Goal: Information Seeking & Learning: Learn about a topic

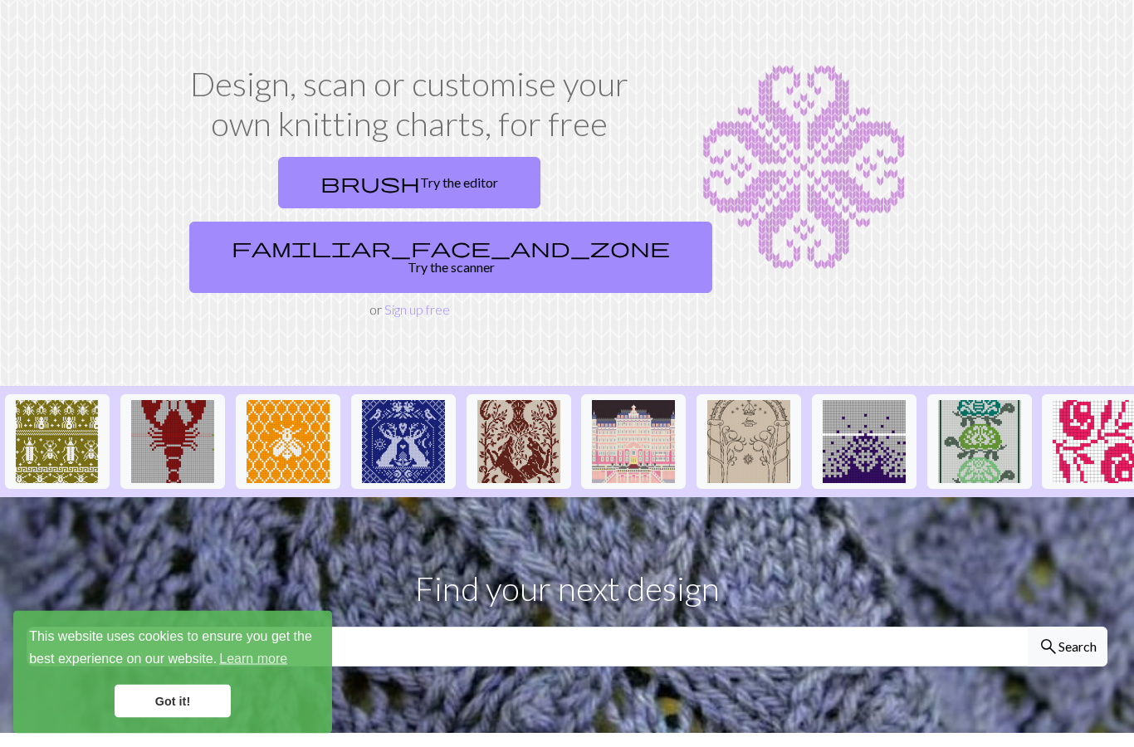
scroll to position [51, 0]
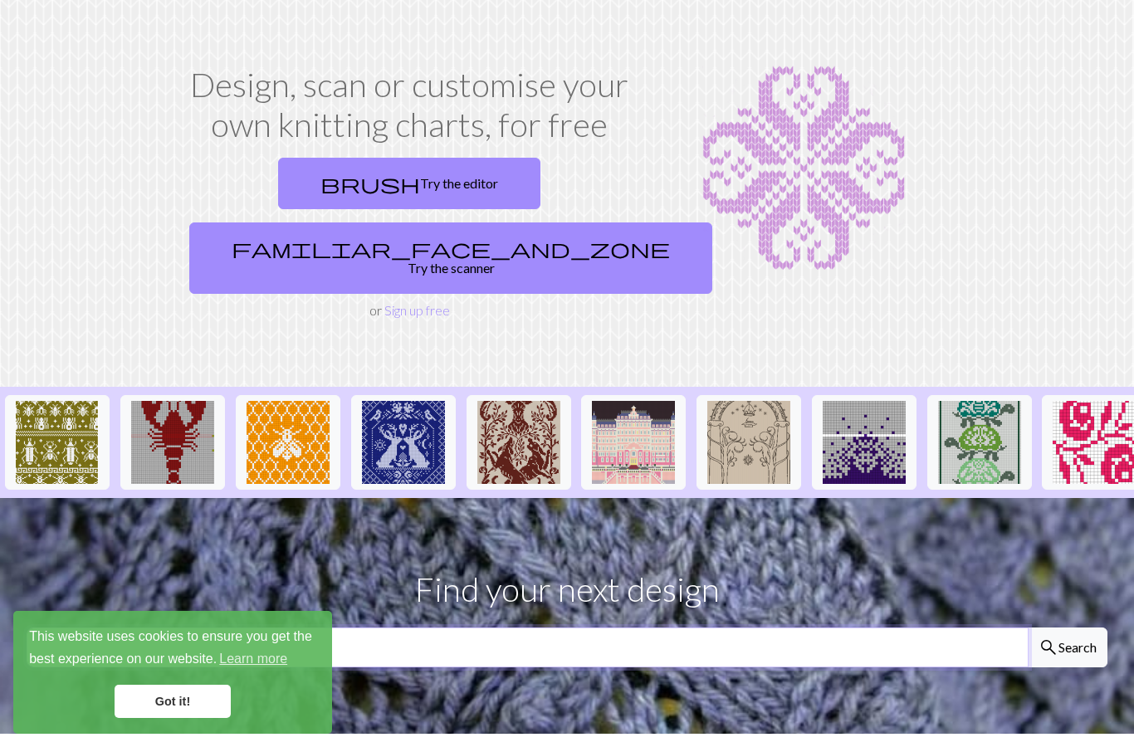
click at [801, 628] on input "text" at bounding box center [528, 648] width 1002 height 40
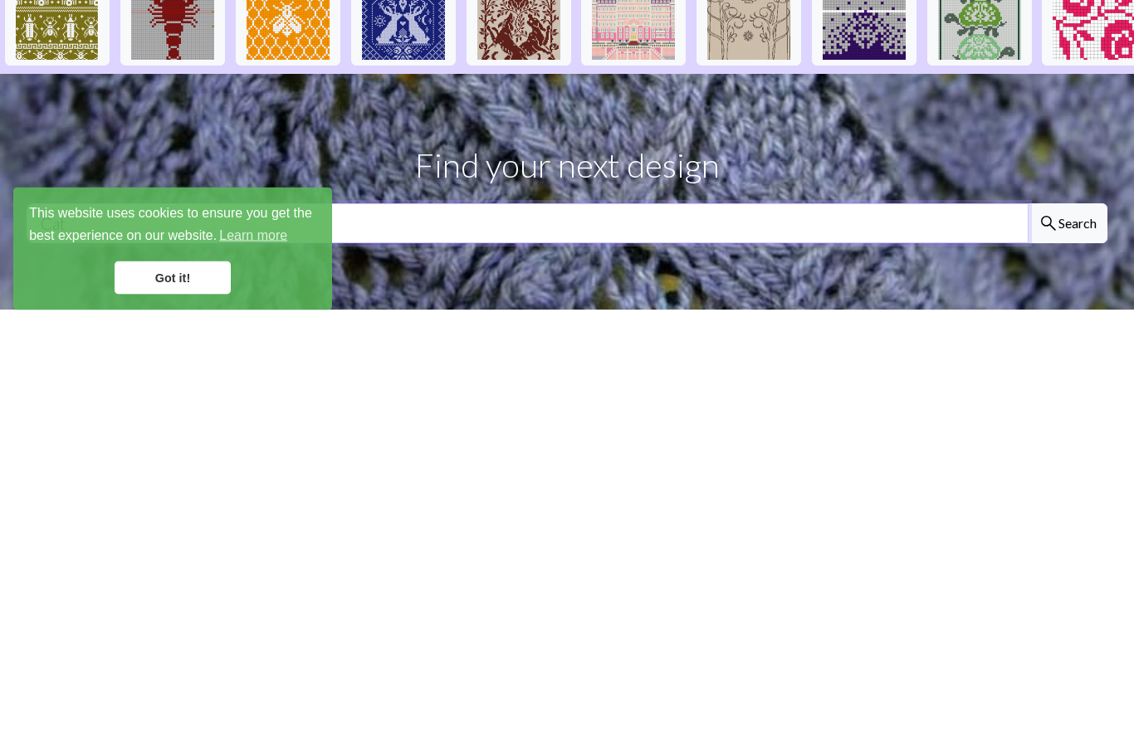
type input "Cat"
click at [1067, 628] on button "search Search" at bounding box center [1068, 648] width 80 height 40
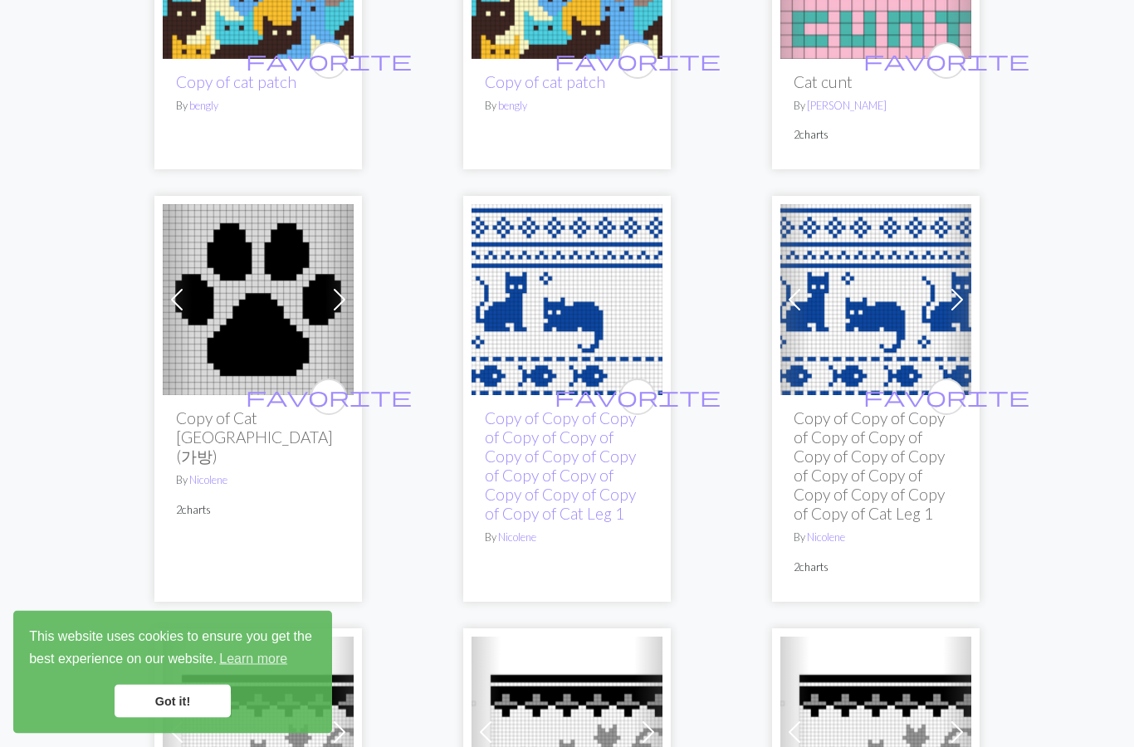
scroll to position [2579, 0]
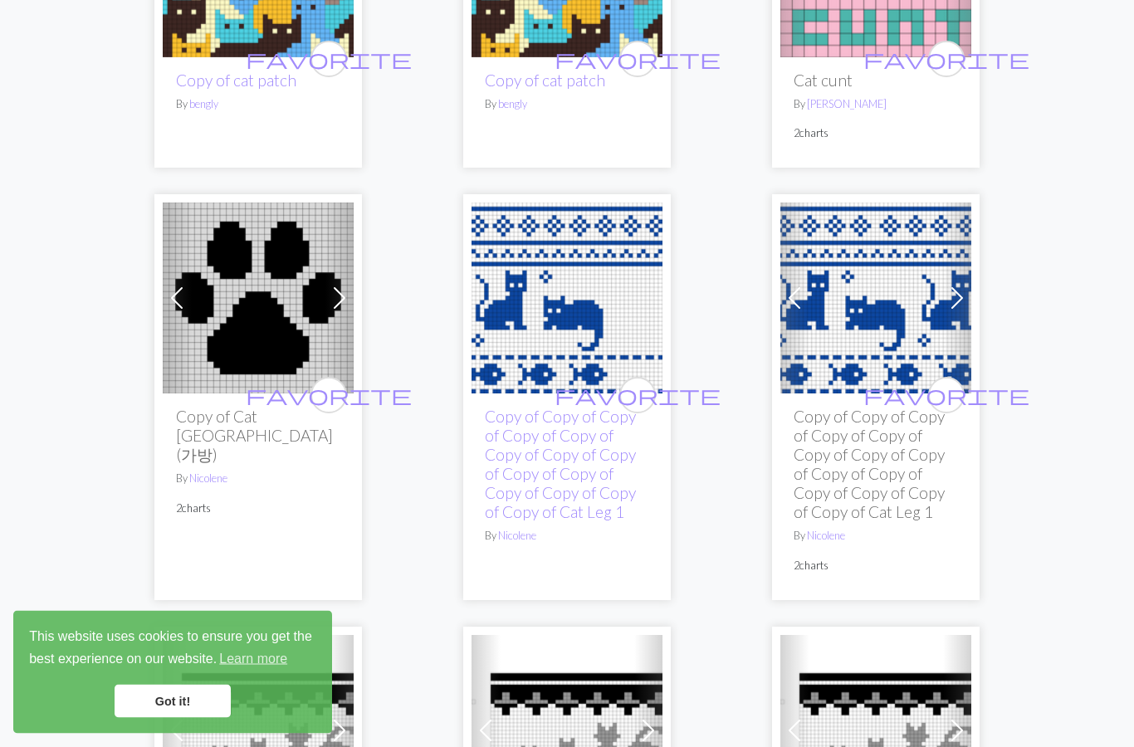
click at [641, 393] on span "favorite" at bounding box center [638, 396] width 166 height 26
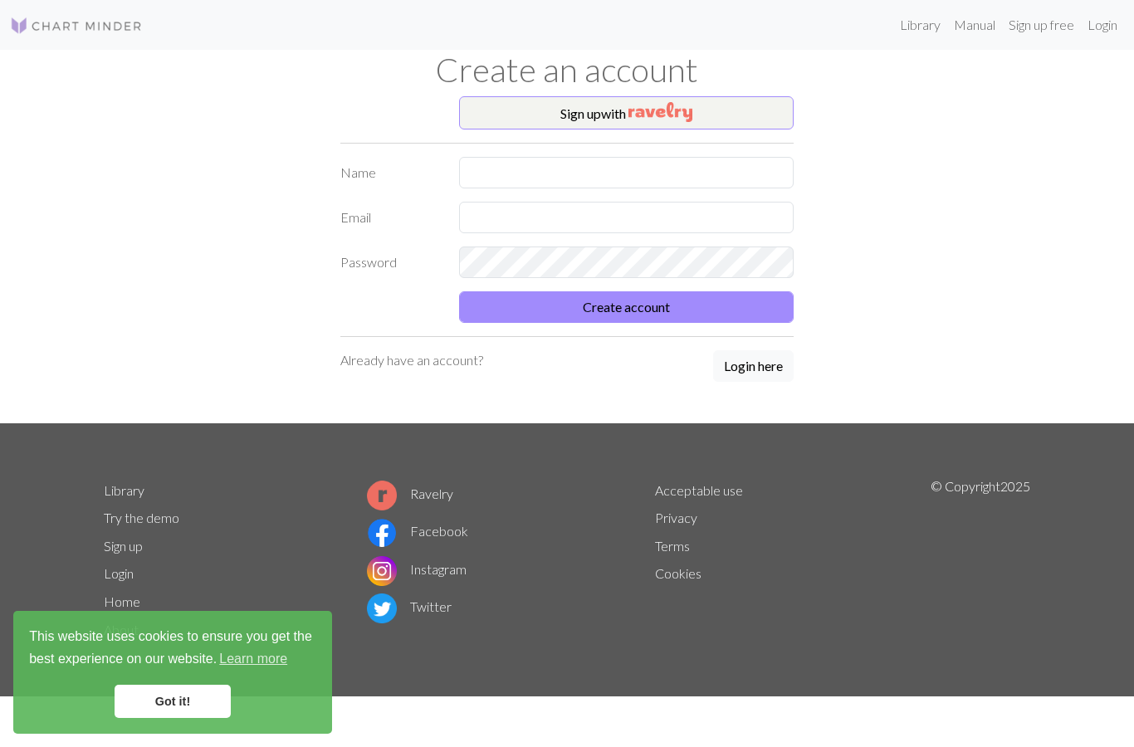
click at [693, 106] on img "button" at bounding box center [661, 112] width 64 height 20
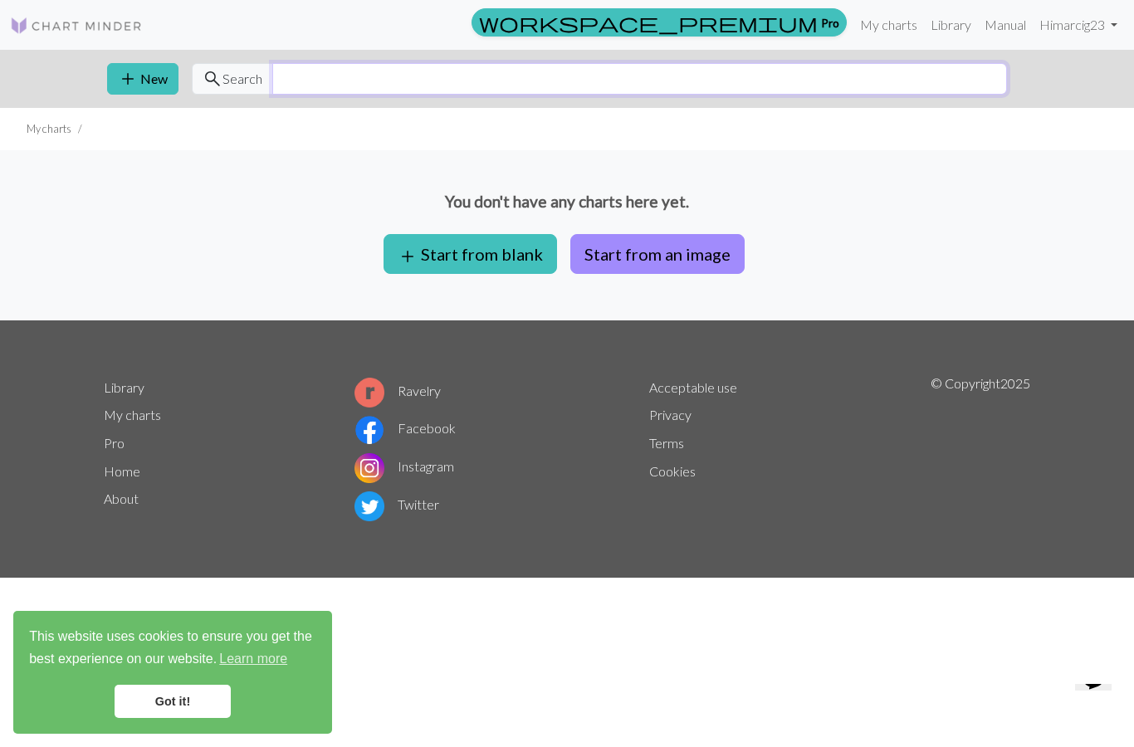
click at [709, 85] on input "text" at bounding box center [639, 79] width 735 height 32
type input "Cat"
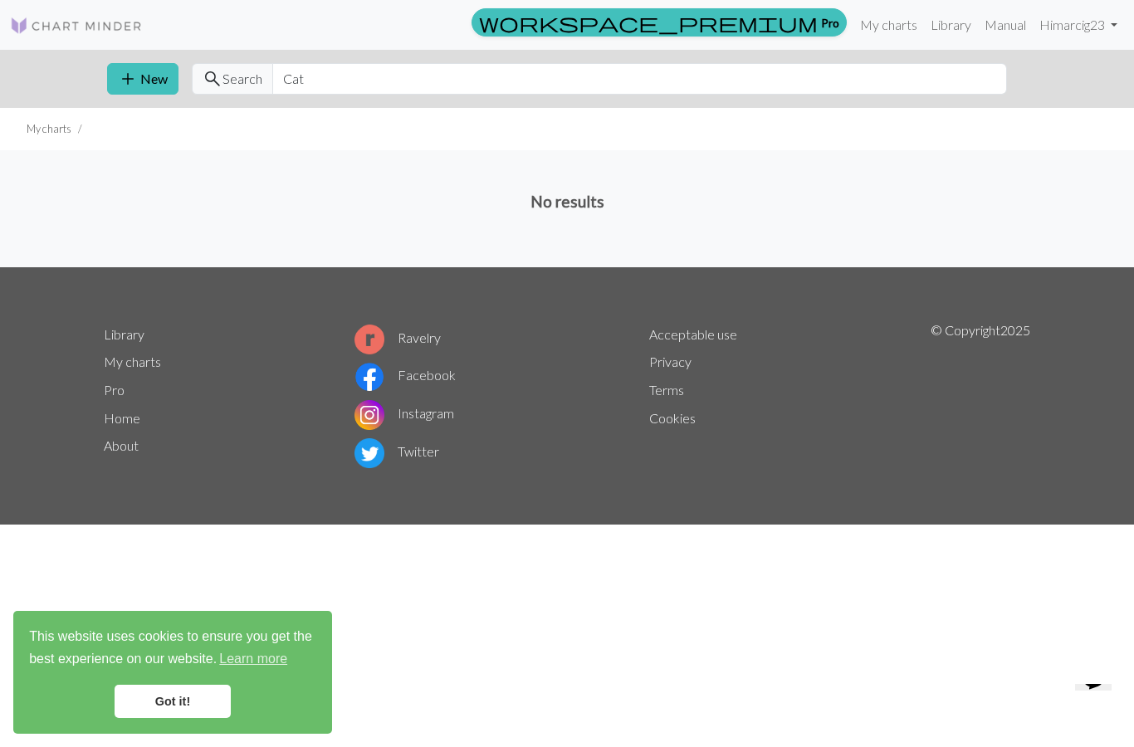
click at [956, 31] on link "Library" at bounding box center [951, 24] width 54 height 33
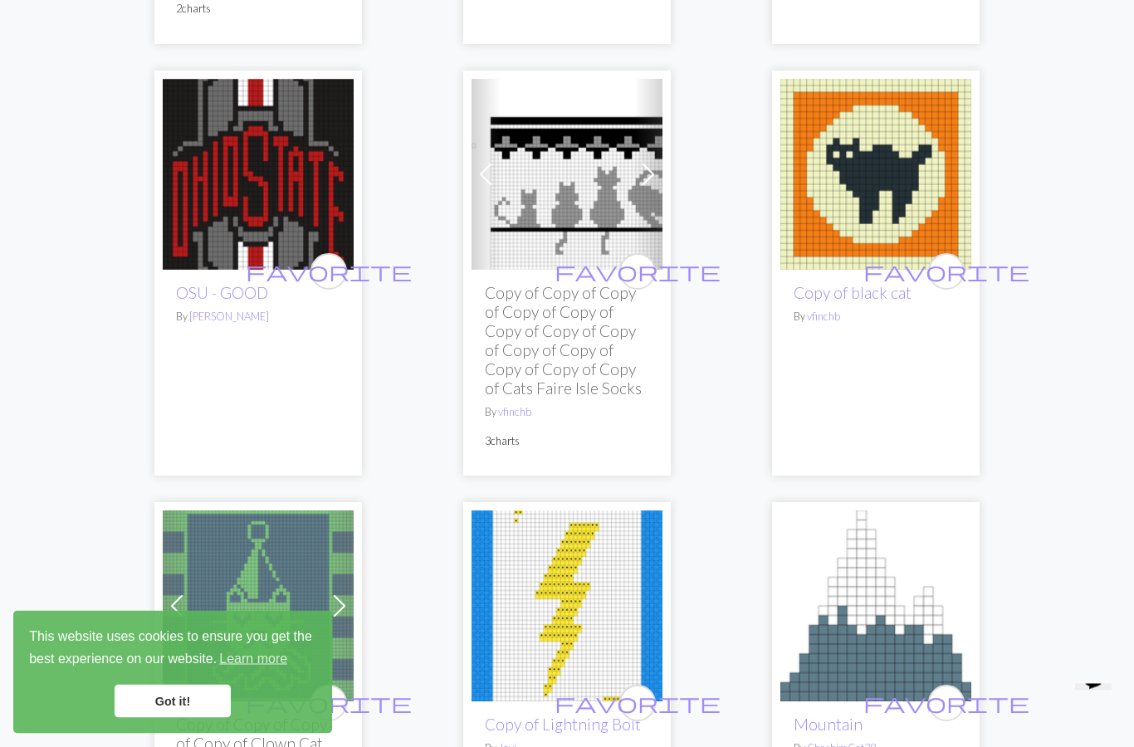
scroll to position [483, 0]
click at [639, 269] on span "favorite" at bounding box center [638, 271] width 166 height 26
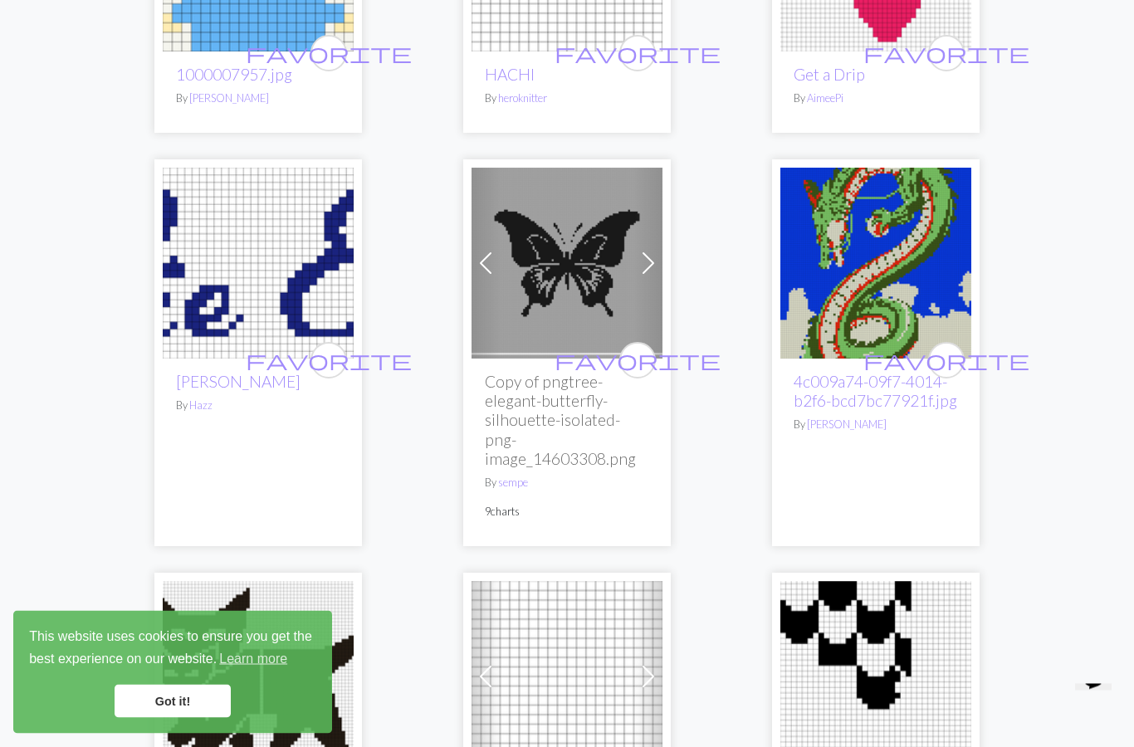
scroll to position [2531, 0]
click at [635, 347] on span "favorite" at bounding box center [638, 360] width 166 height 26
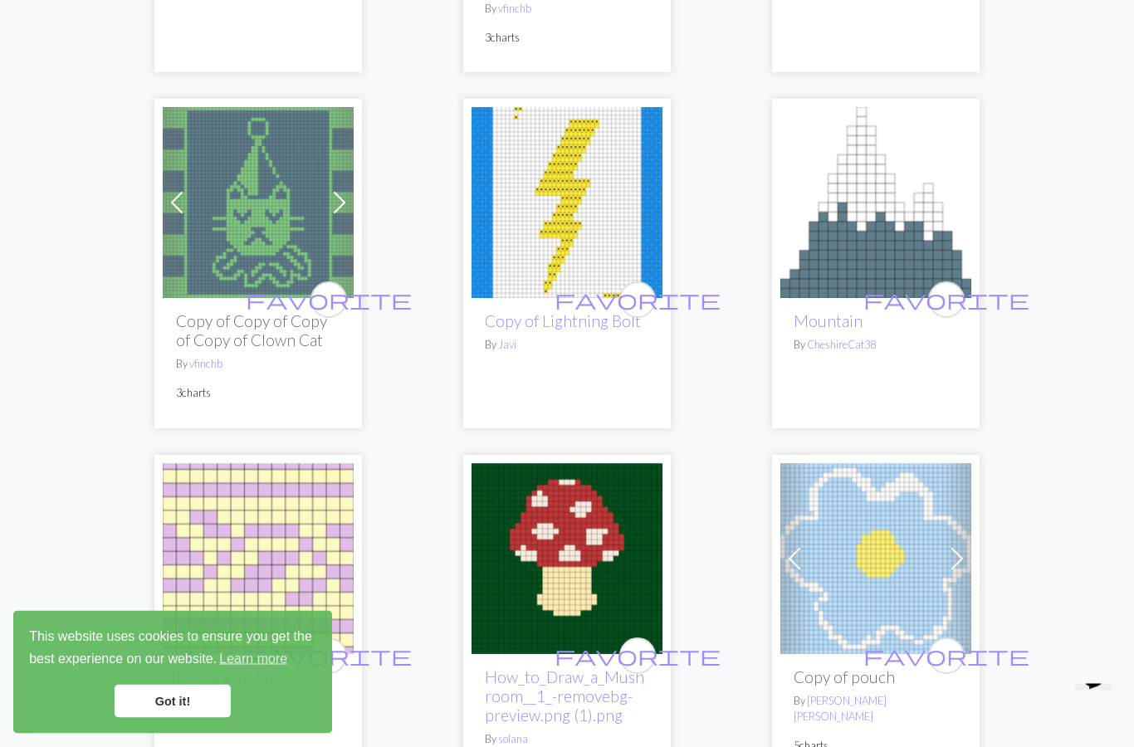
scroll to position [0, 0]
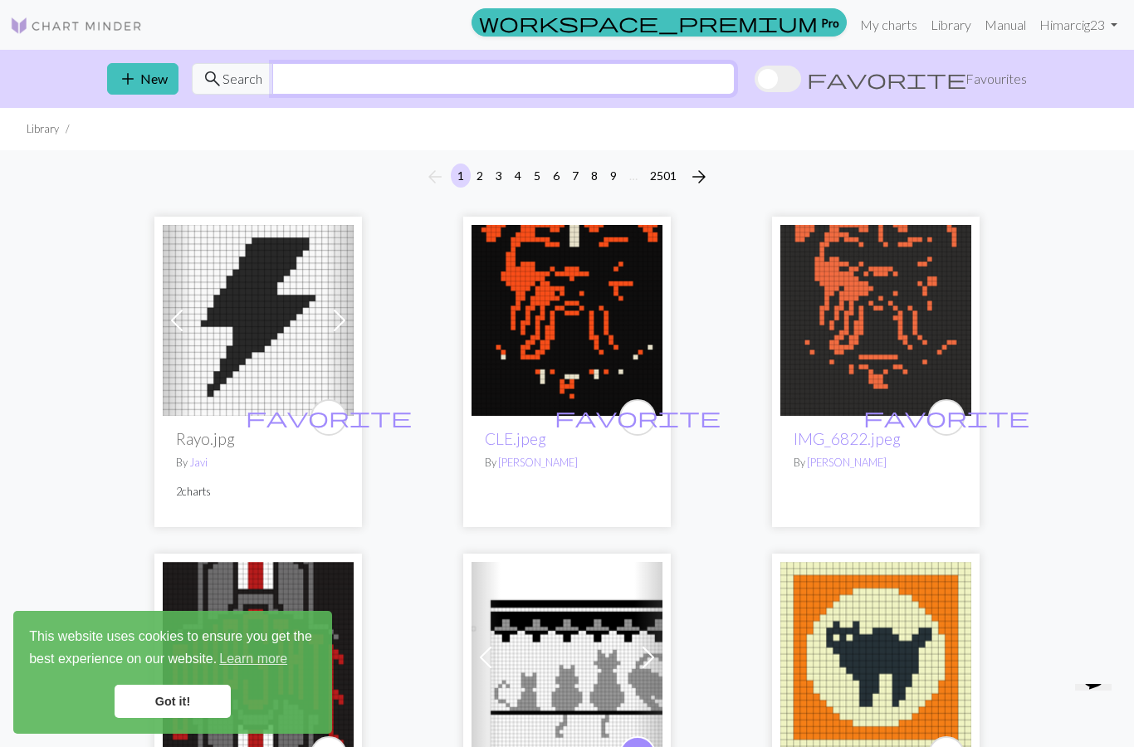
click at [719, 76] on input "text" at bounding box center [503, 79] width 463 height 32
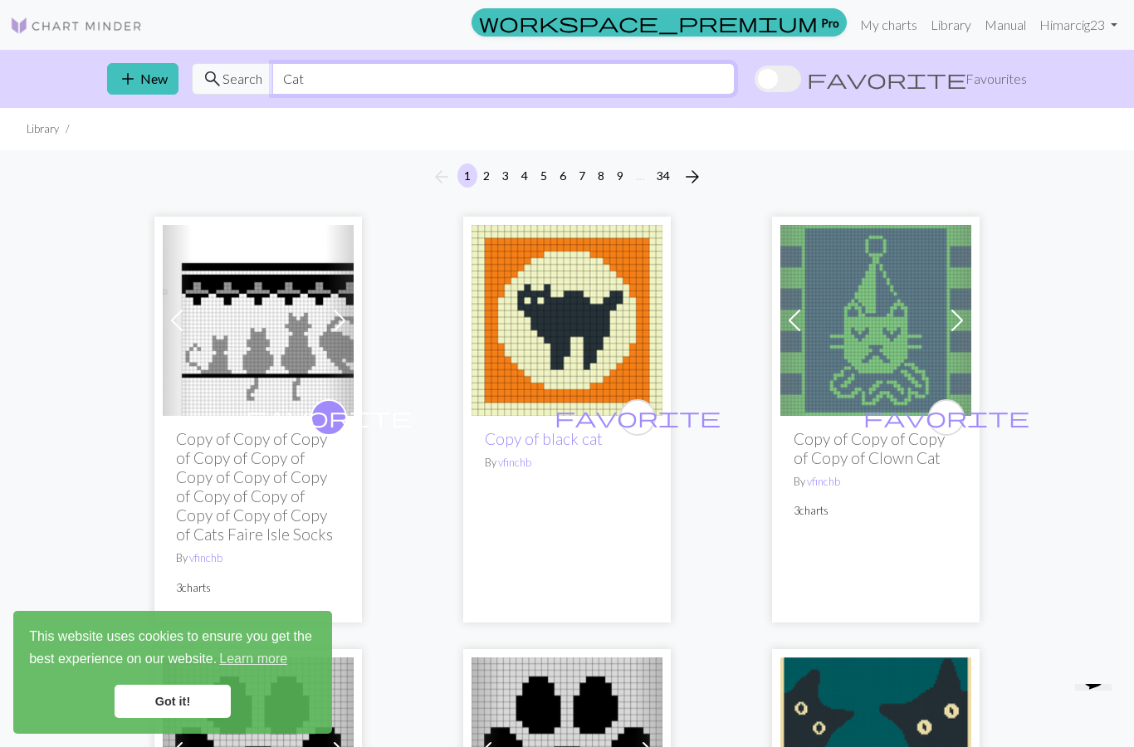
type input "Cat"
click at [227, 74] on span "Search" at bounding box center [243, 79] width 40 height 20
click at [214, 77] on span "search" at bounding box center [213, 78] width 20 height 23
click at [727, 77] on input "Cat" at bounding box center [503, 79] width 463 height 32
click at [120, 27] on img at bounding box center [76, 26] width 133 height 20
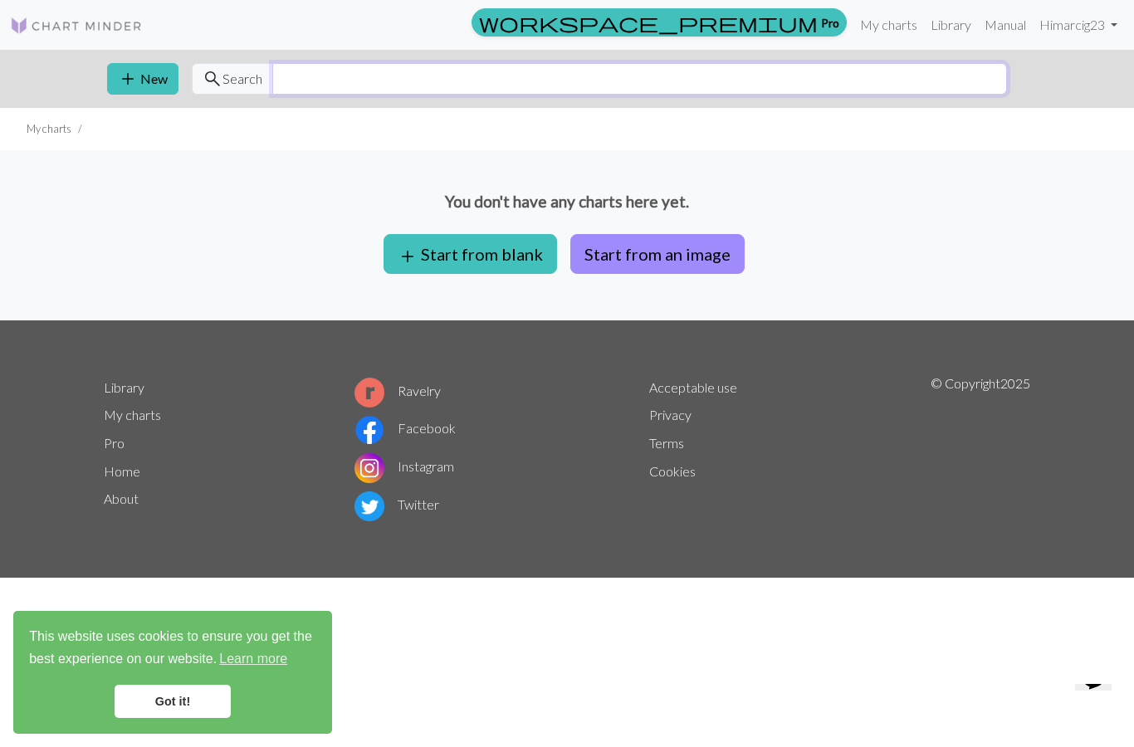
click at [852, 82] on input "text" at bounding box center [639, 79] width 735 height 32
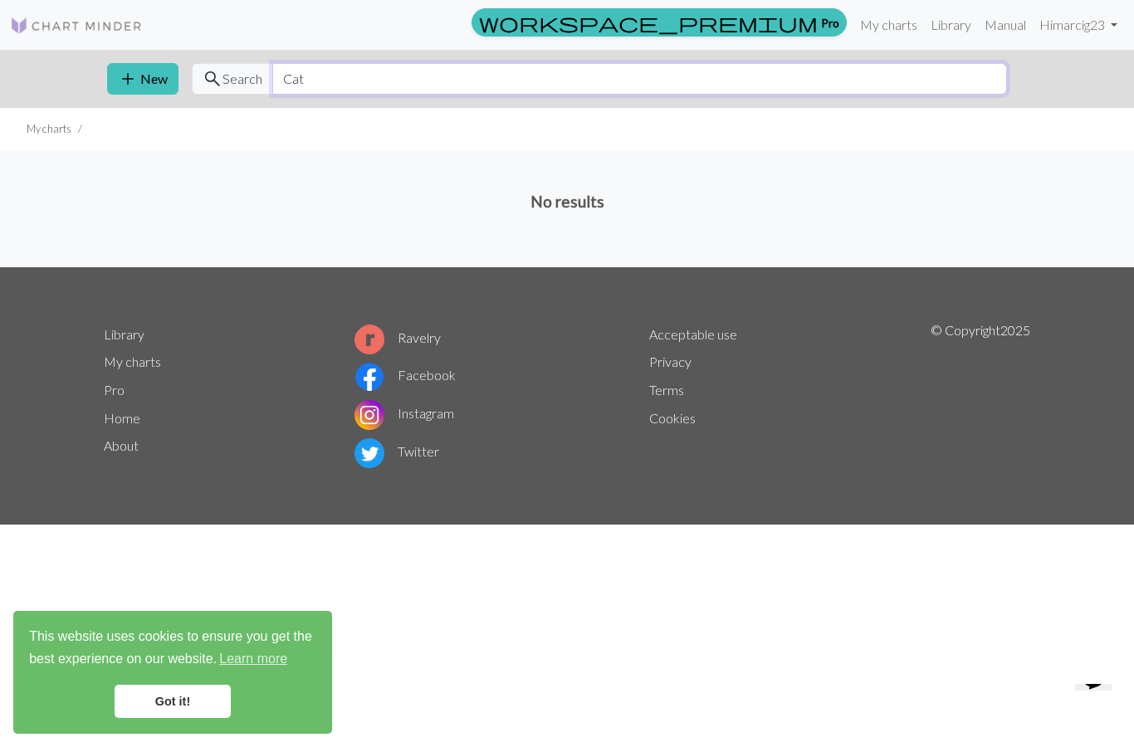
type input "Cat"
click at [964, 27] on link "Library" at bounding box center [951, 24] width 54 height 33
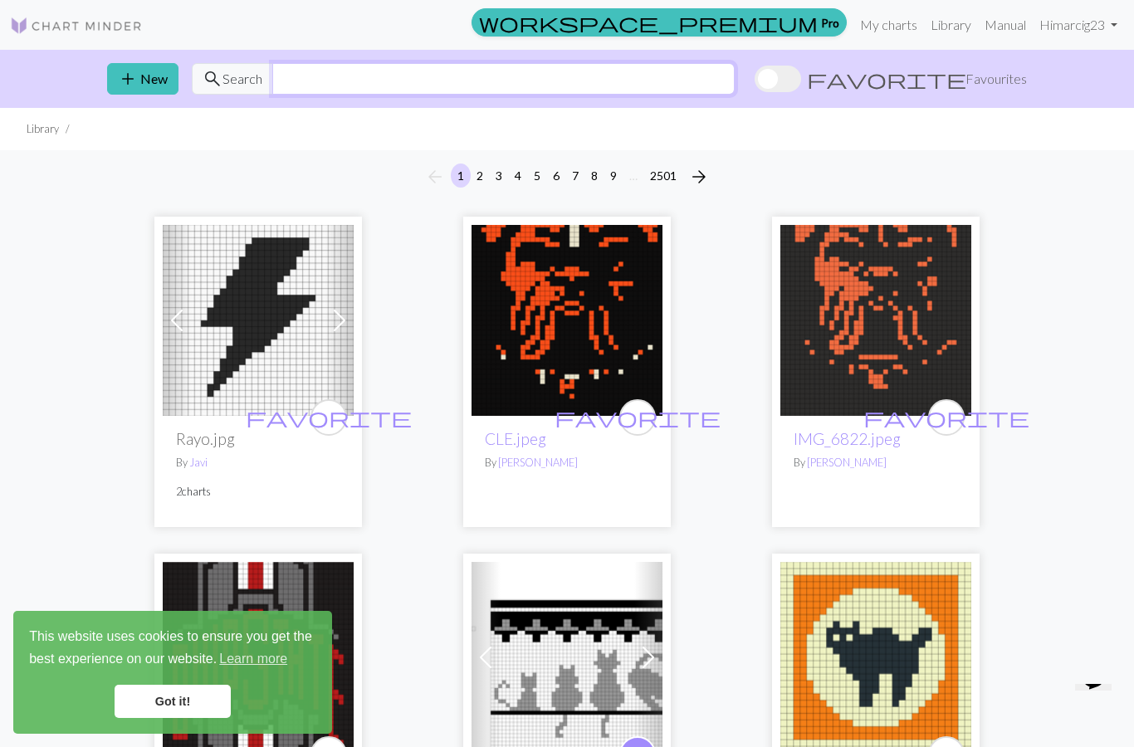
click at [735, 80] on input "text" at bounding box center [503, 79] width 463 height 32
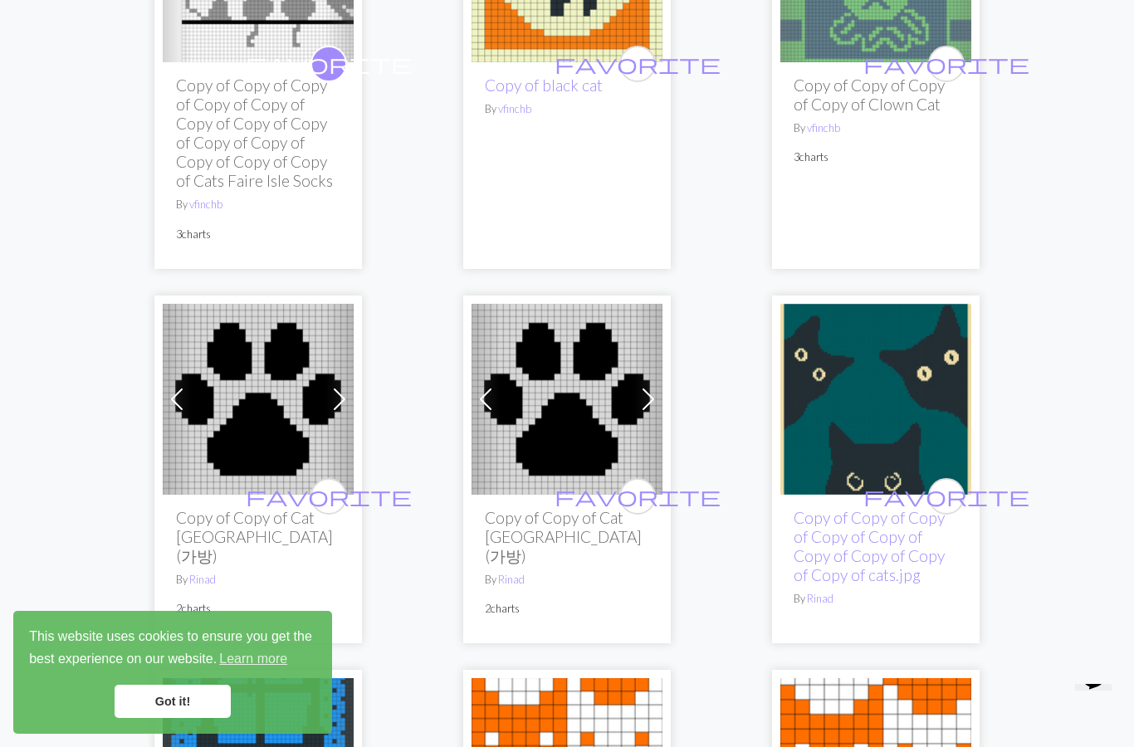
scroll to position [375, 0]
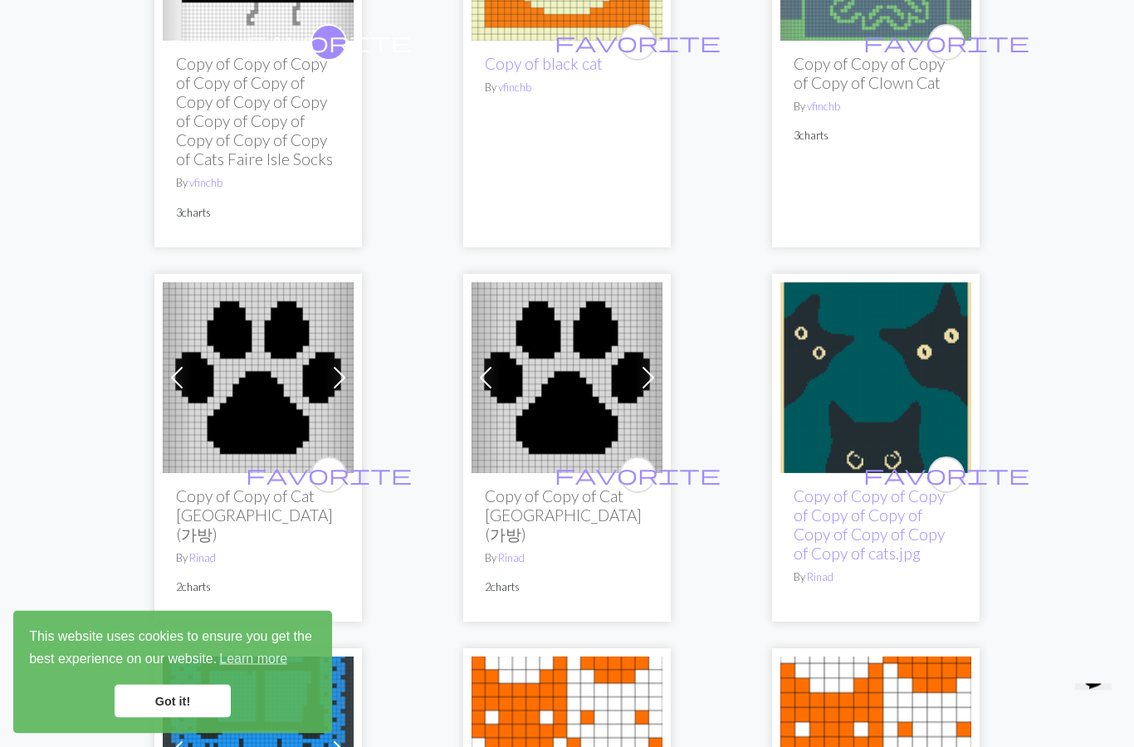
click at [331, 476] on span "favorite" at bounding box center [329, 476] width 166 height 26
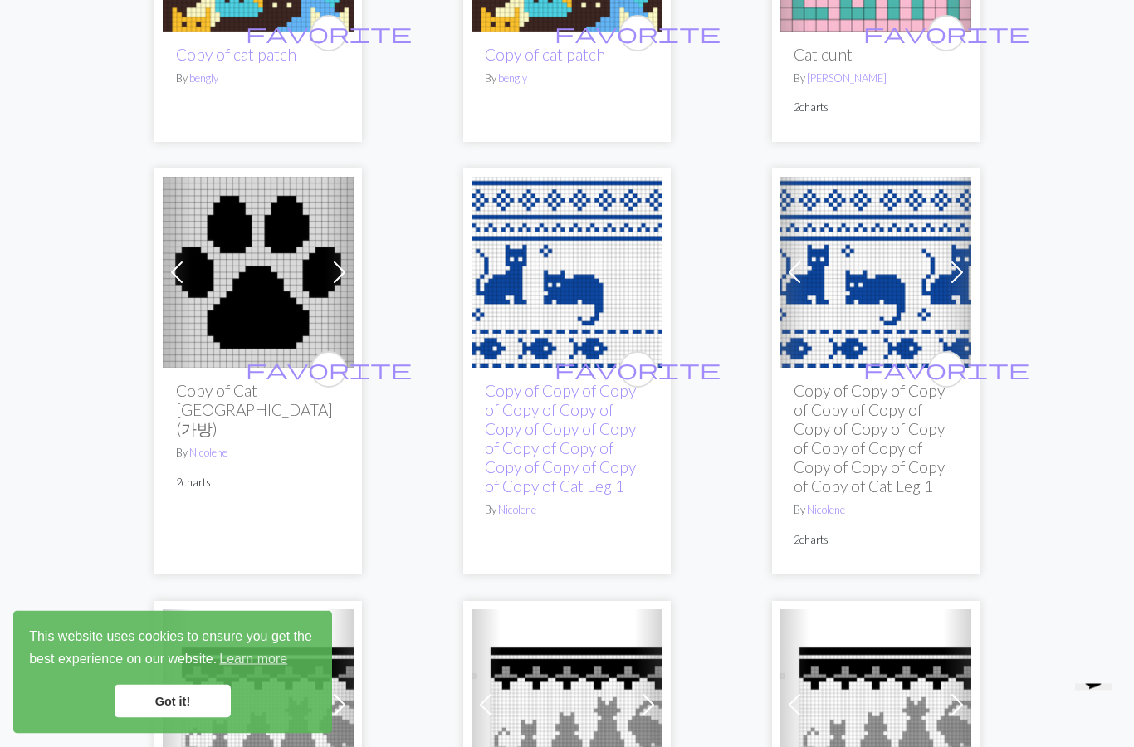
scroll to position [2604, 0]
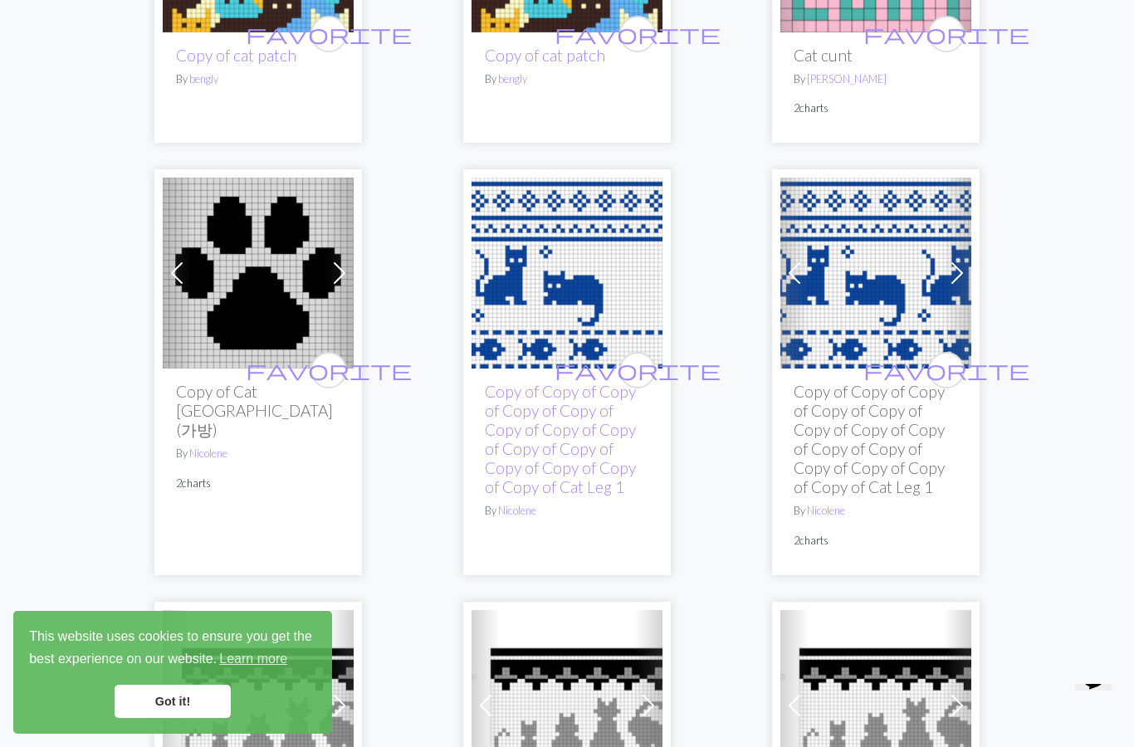
click at [630, 365] on span "favorite" at bounding box center [638, 370] width 166 height 26
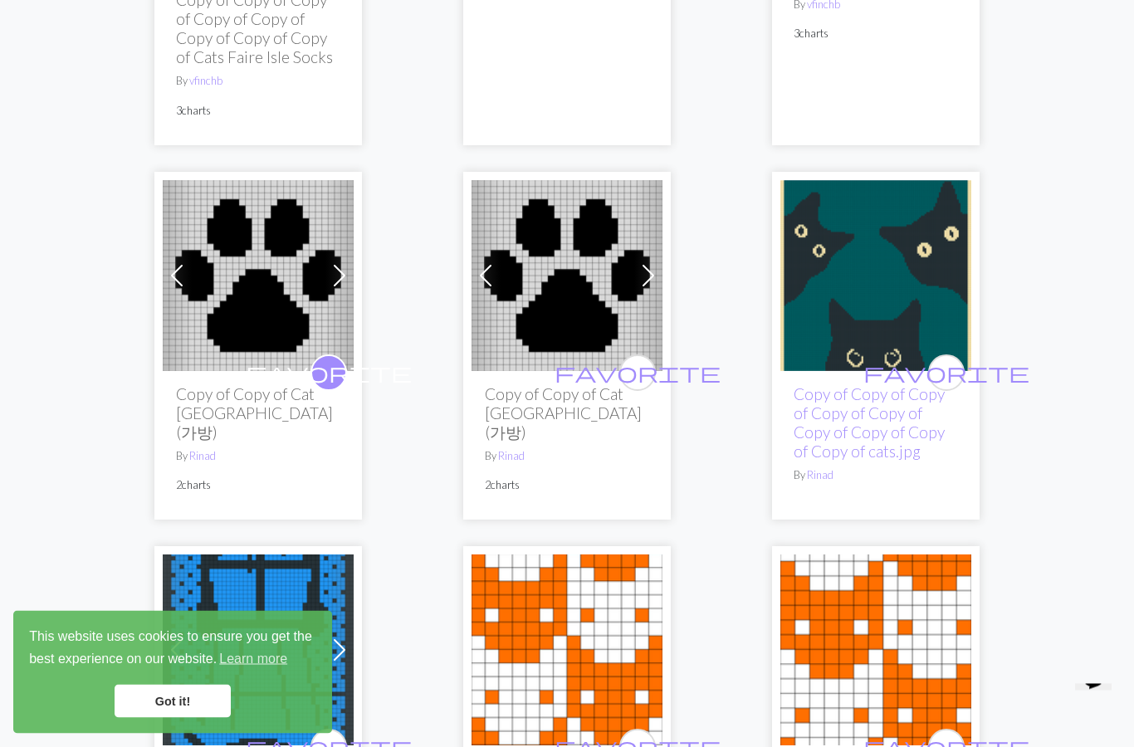
scroll to position [0, 0]
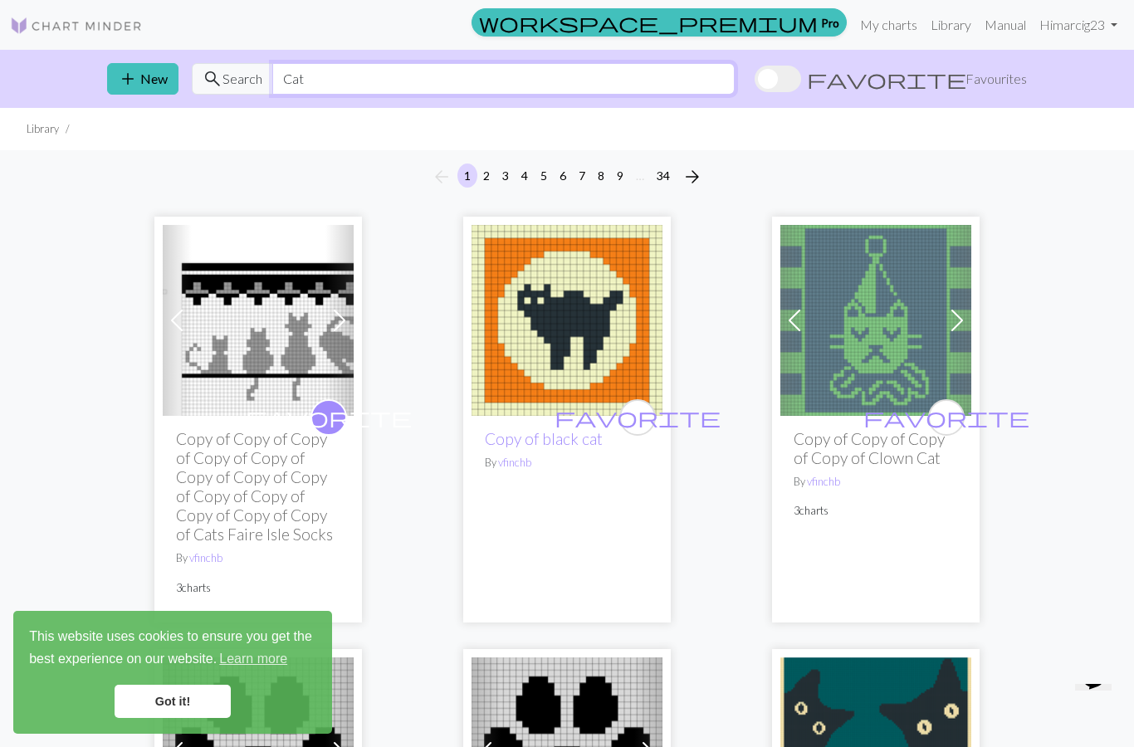
click at [735, 78] on input "Cat" at bounding box center [503, 79] width 463 height 32
type input "C"
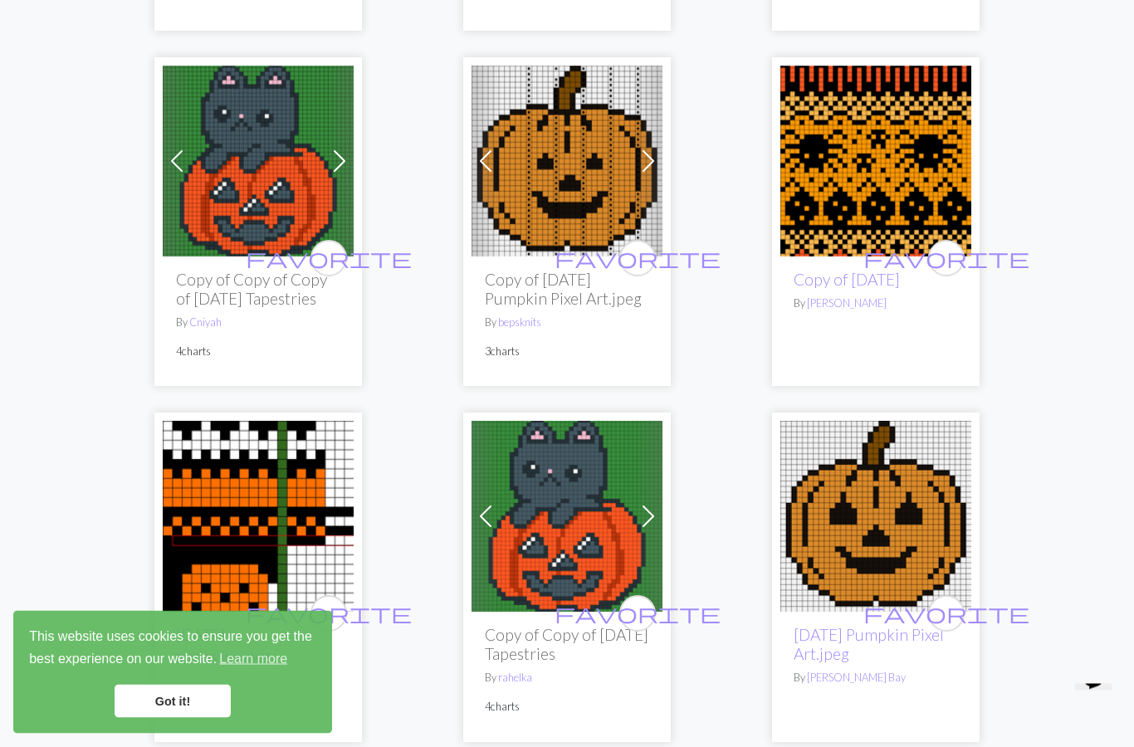
scroll to position [3323, 0]
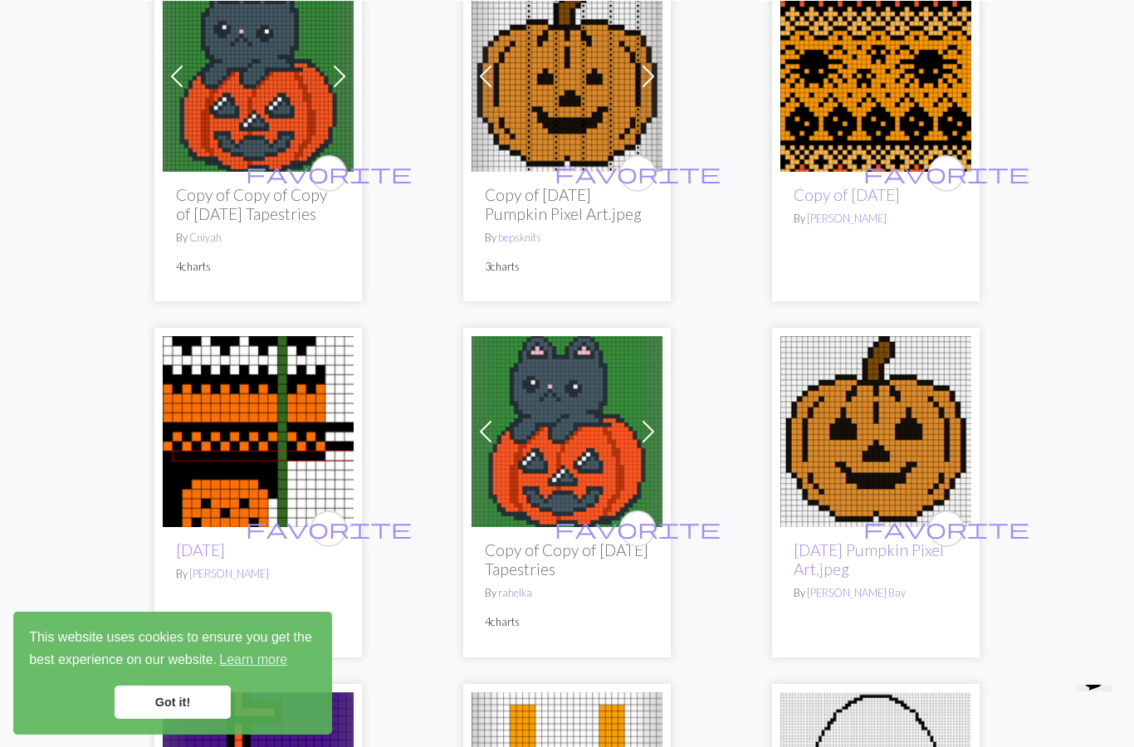
click at [943, 541] on span "favorite" at bounding box center [947, 528] width 166 height 26
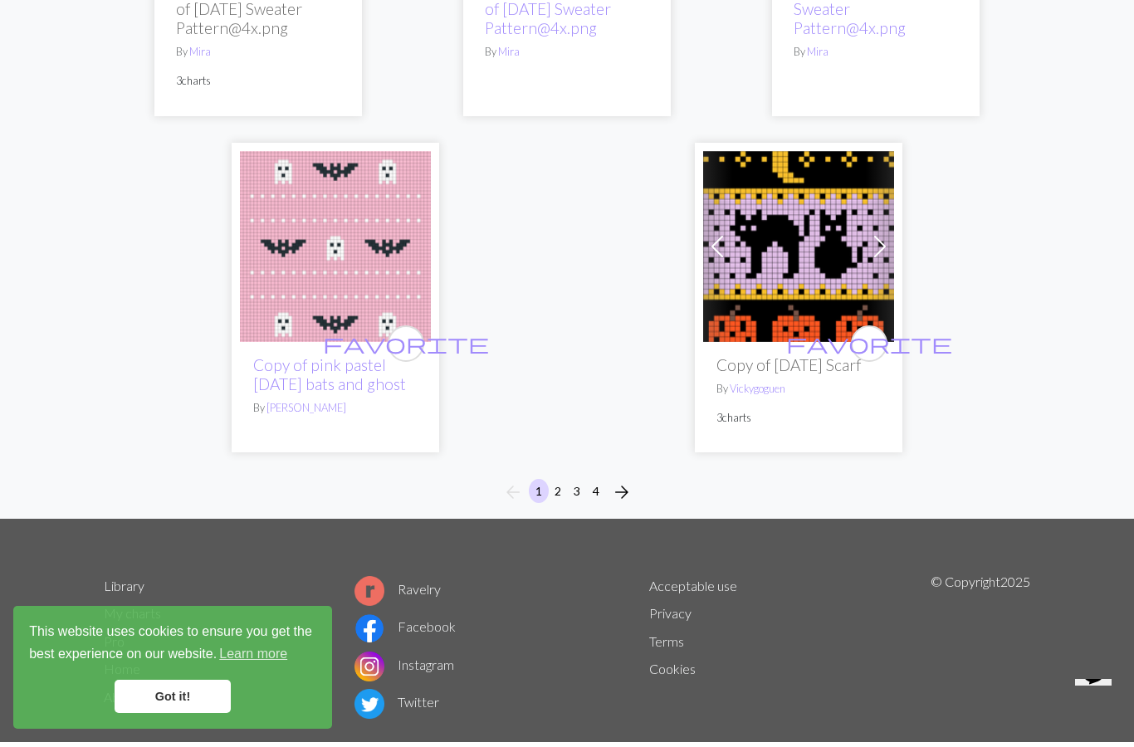
scroll to position [5750, 0]
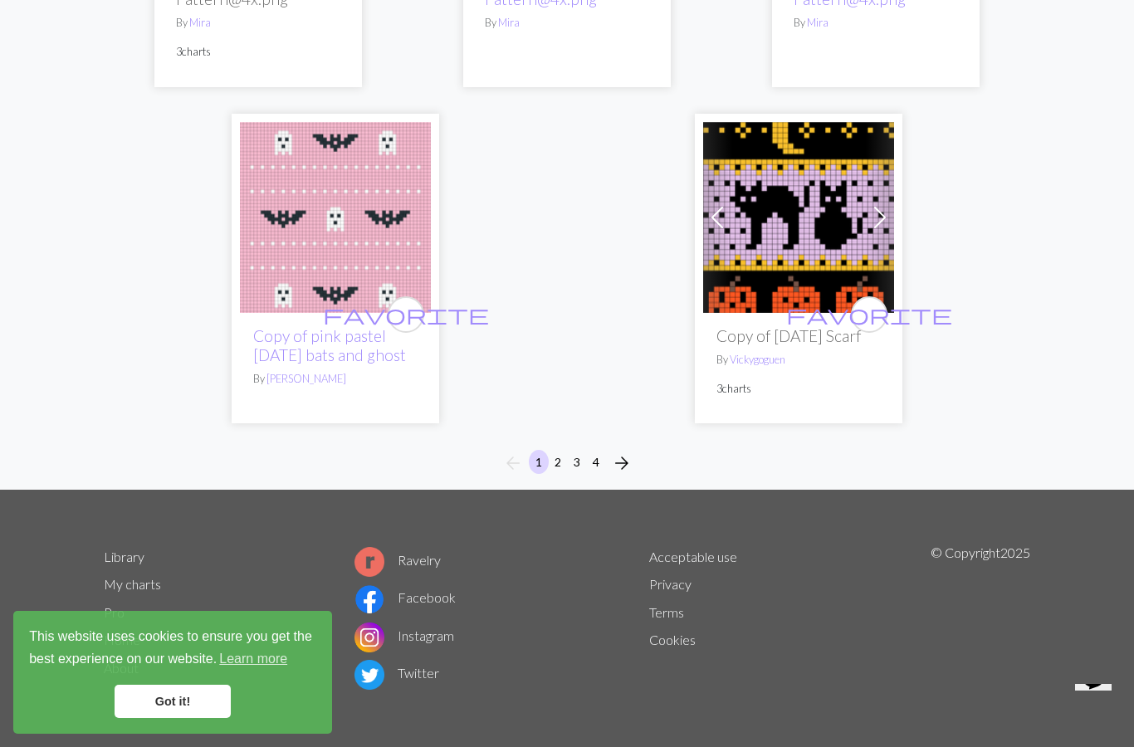
click at [404, 301] on span "favorite" at bounding box center [406, 314] width 166 height 26
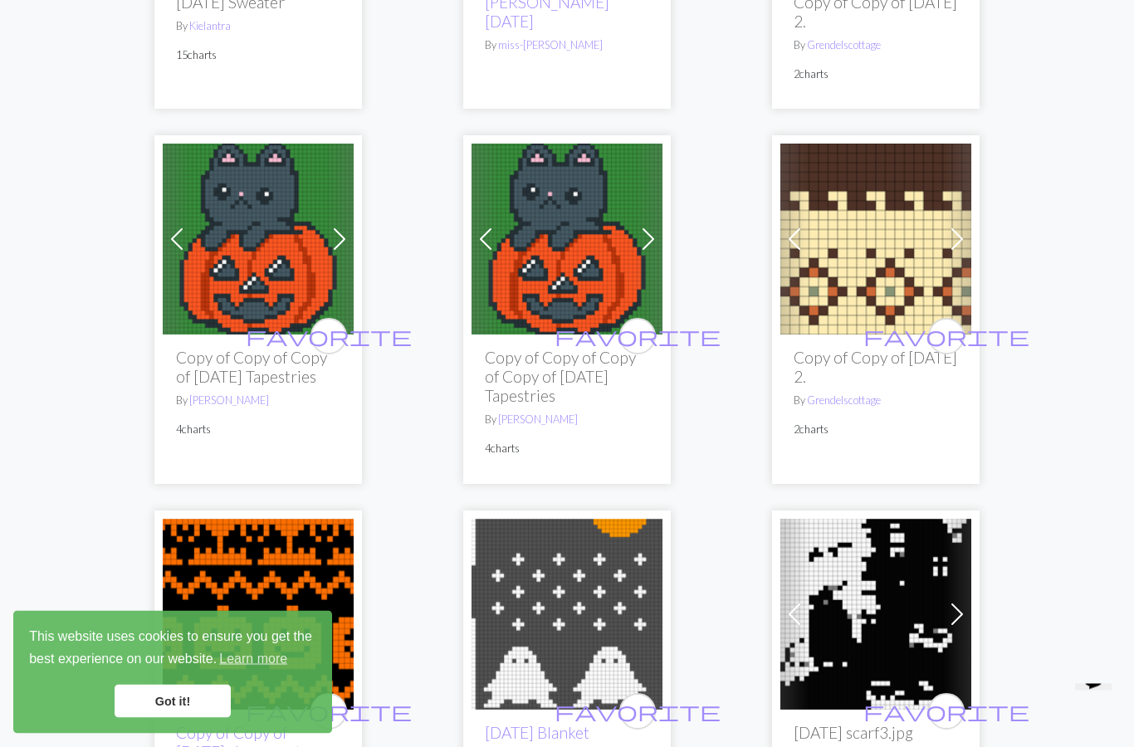
scroll to position [0, 0]
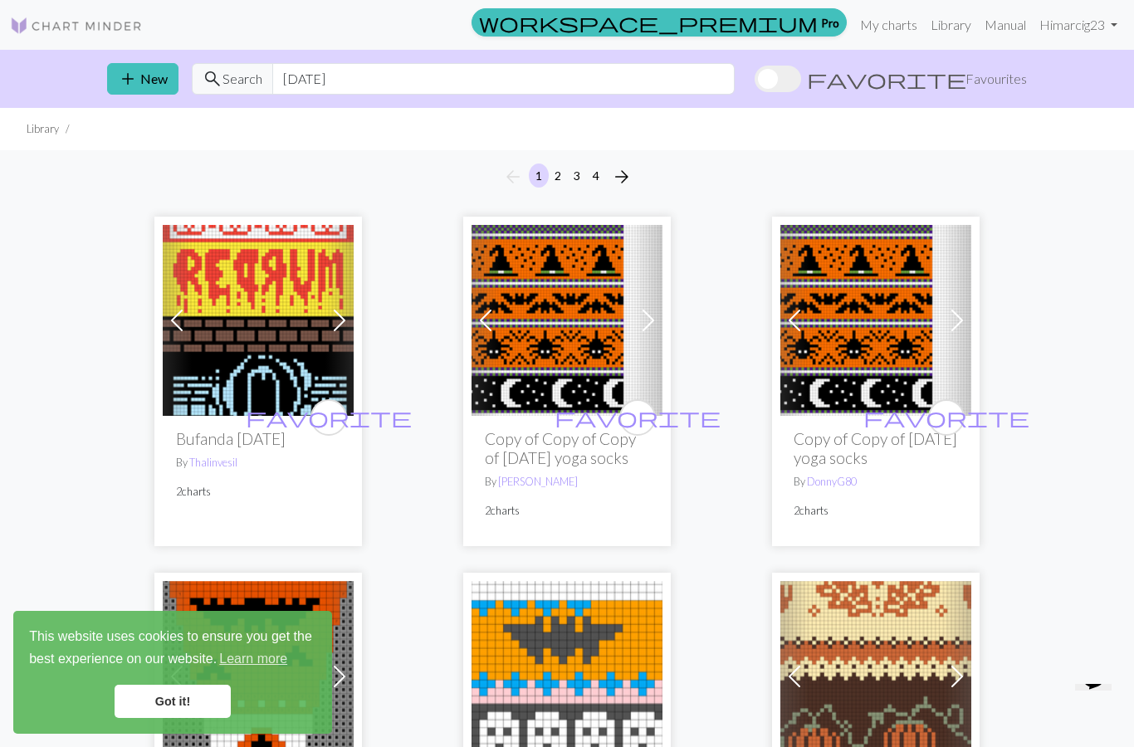
click at [637, 415] on span "favorite" at bounding box center [638, 417] width 166 height 26
click at [722, 81] on input "[DATE]" at bounding box center [503, 79] width 463 height 32
type input "H"
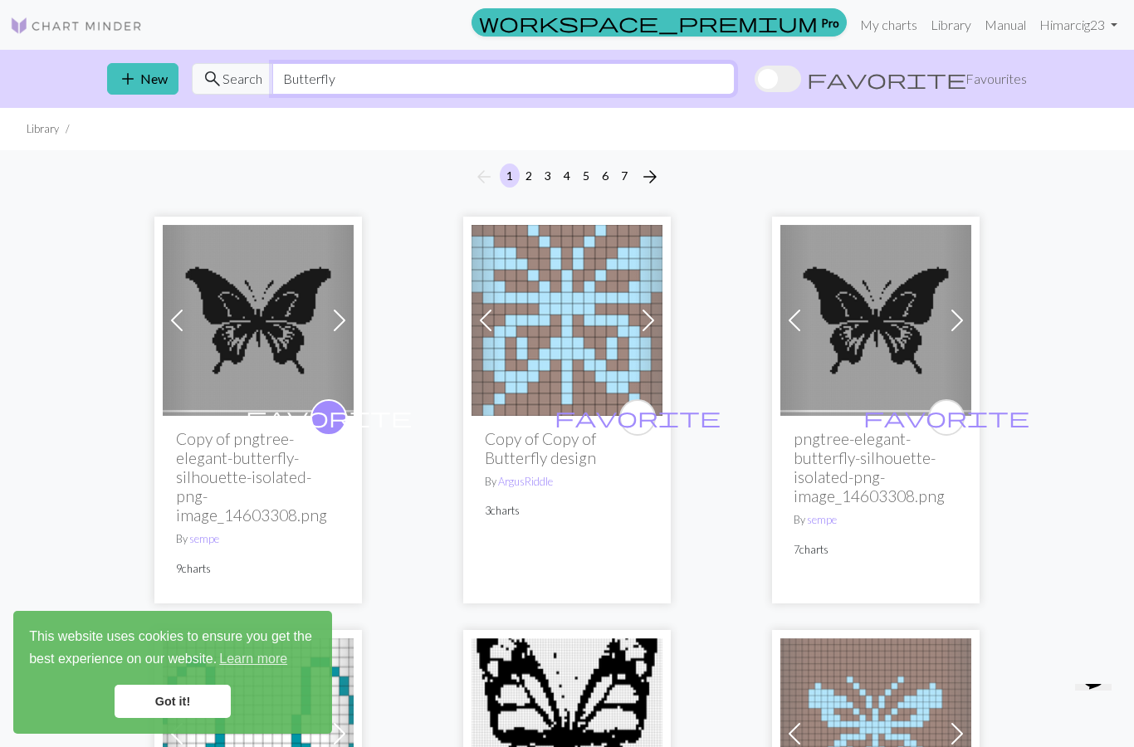
click at [735, 84] on input "Butterfly" at bounding box center [503, 79] width 463 height 32
click at [735, 80] on input "Butterfly" at bounding box center [503, 79] width 463 height 32
type input "B"
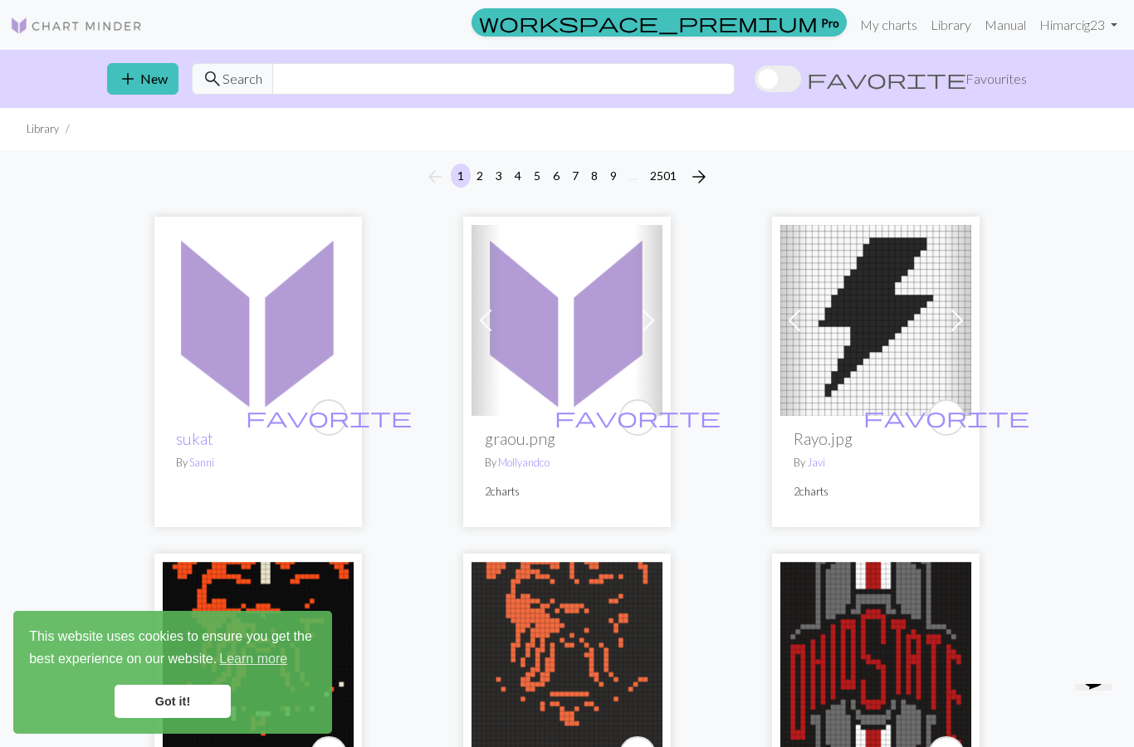
click at [898, 25] on link "My charts" at bounding box center [889, 24] width 71 height 33
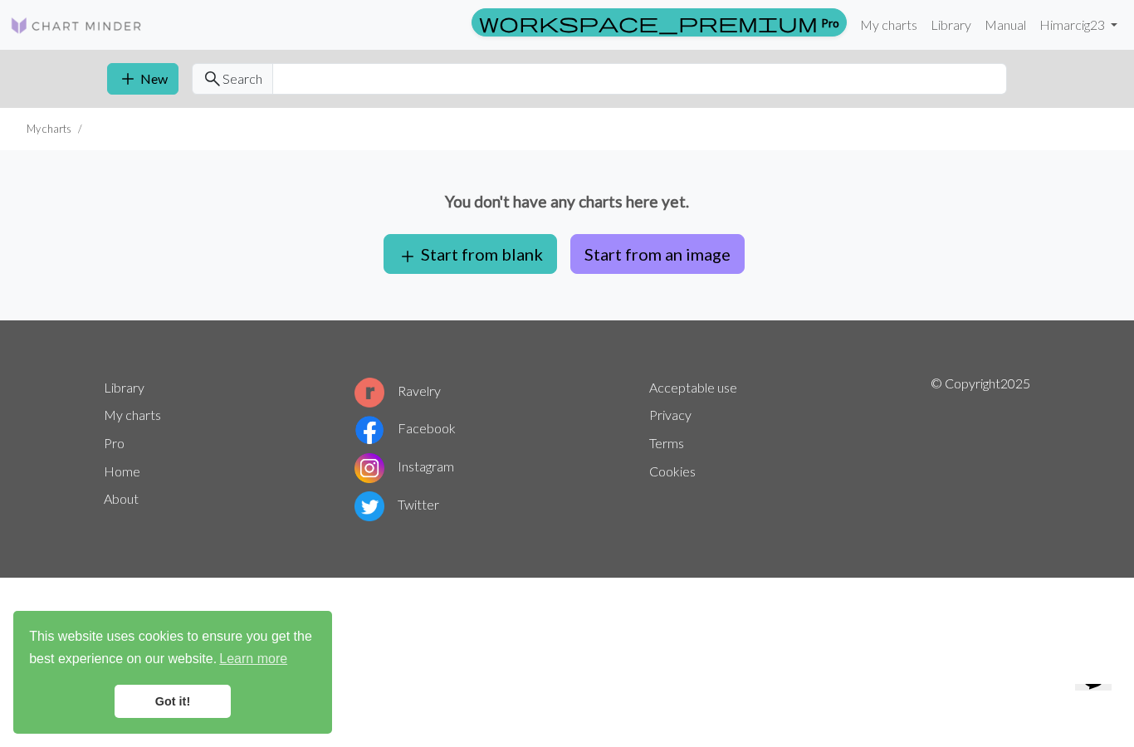
click at [1072, 28] on link "Hi marcig23" at bounding box center [1078, 24] width 91 height 33
click at [1070, 28] on link "Hi marcig23" at bounding box center [1078, 24] width 91 height 33
click at [1115, 26] on link "Hi marcig23" at bounding box center [1078, 24] width 91 height 33
click at [1053, 24] on link "Hi marcig23" at bounding box center [1078, 24] width 91 height 33
click at [190, 698] on link "Got it!" at bounding box center [173, 701] width 116 height 33
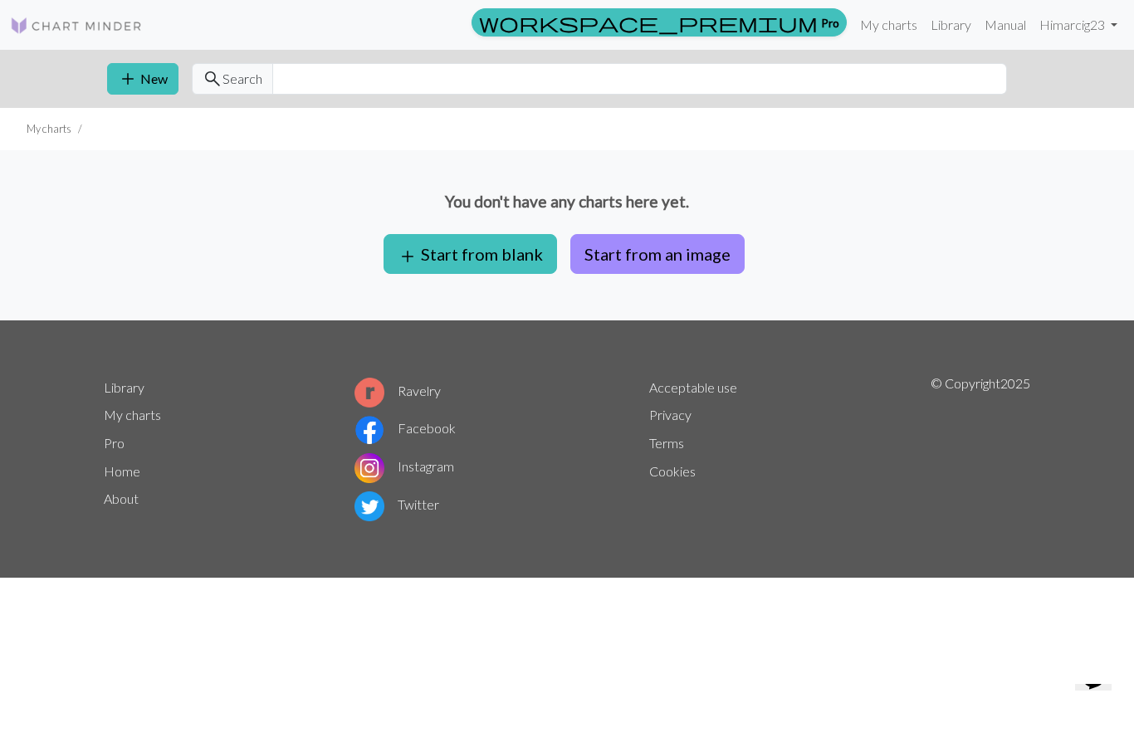
click at [715, 390] on link "Acceptable use" at bounding box center [693, 388] width 88 height 16
